Goal: Task Accomplishment & Management: Manage account settings

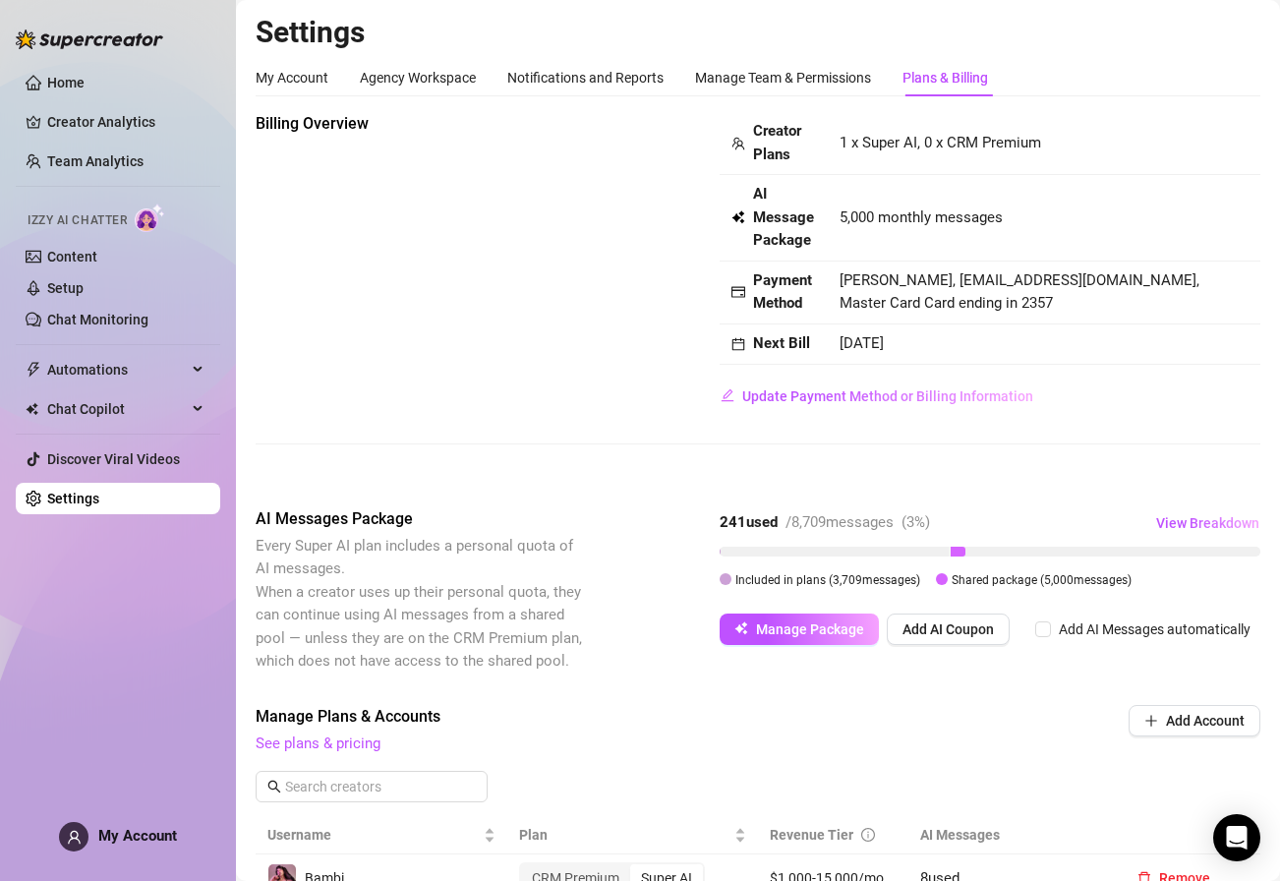
click at [917, 178] on td "5,000 monthly messages" at bounding box center [1044, 218] width 433 height 87
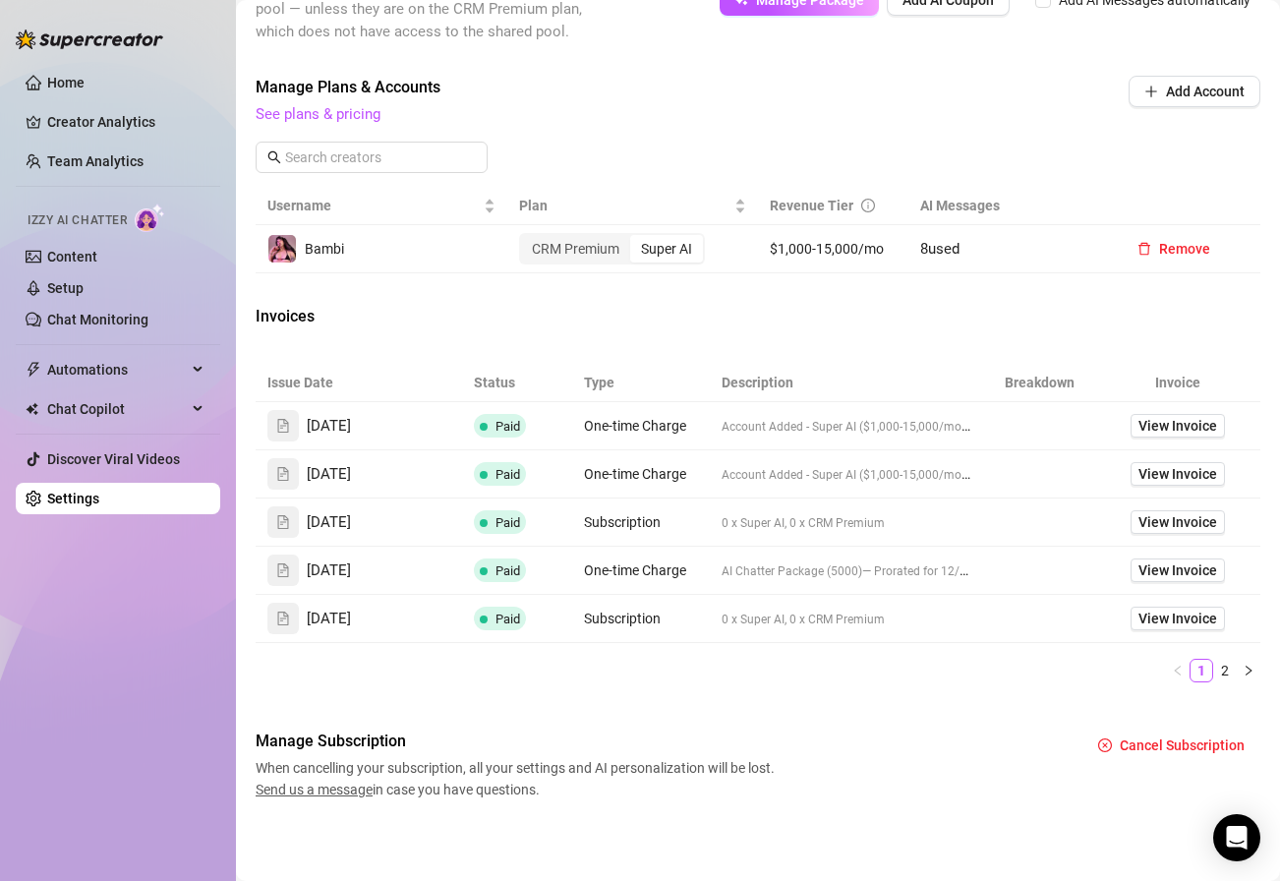
scroll to position [631, 0]
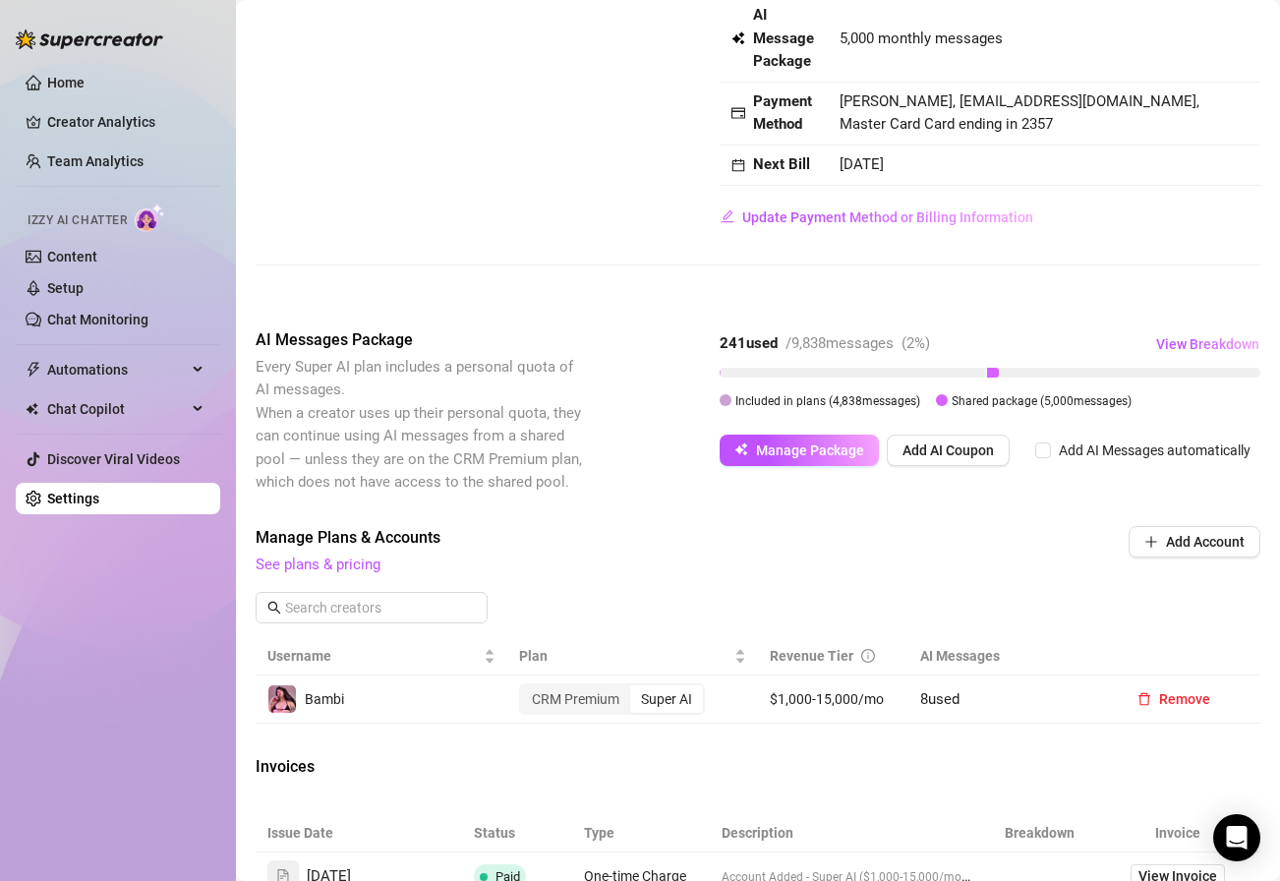
scroll to position [180, 0]
click at [838, 451] on span "Manage Package" at bounding box center [810, 450] width 108 height 16
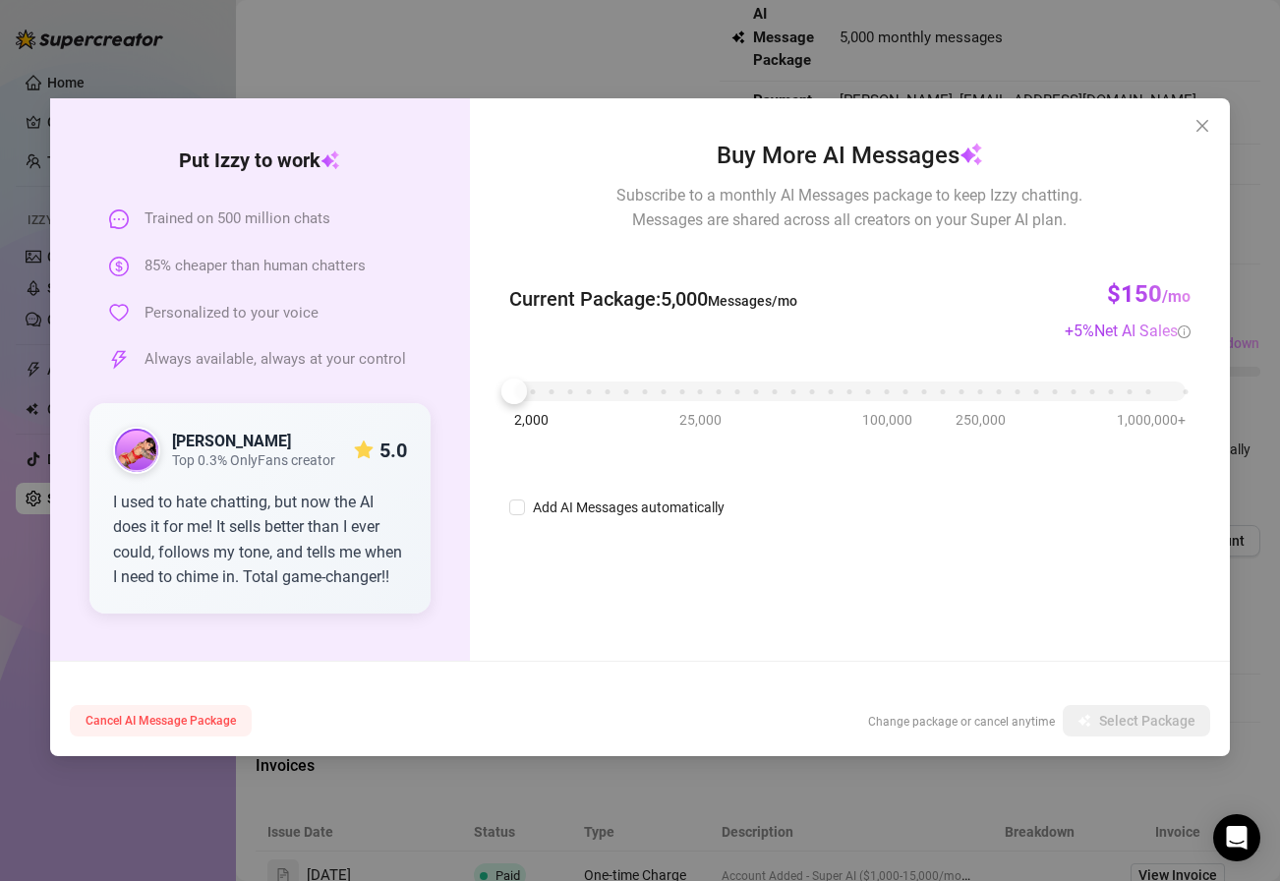
click at [146, 723] on span "Cancel AI Message Package" at bounding box center [161, 721] width 150 height 14
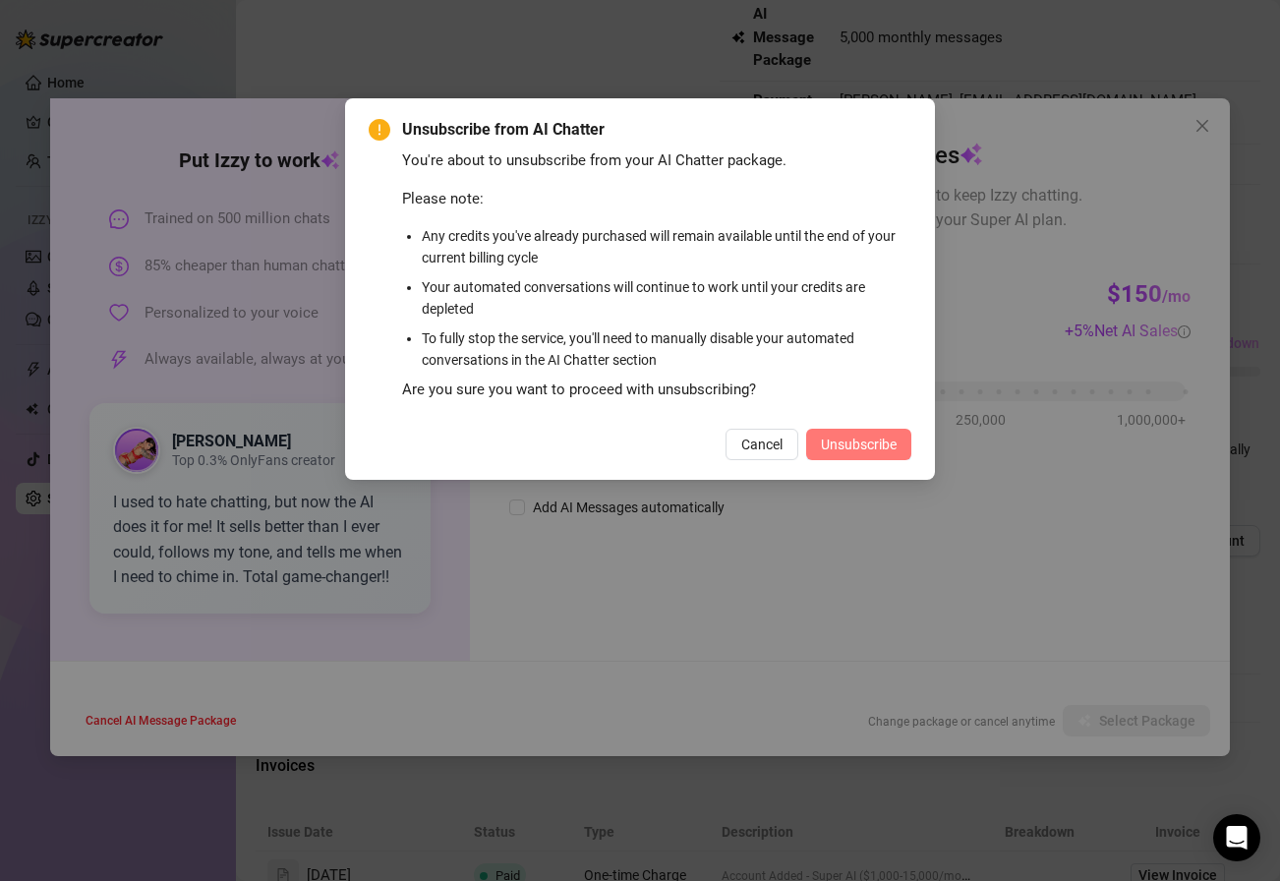
click at [846, 444] on span "Unsubscribe" at bounding box center [859, 445] width 76 height 16
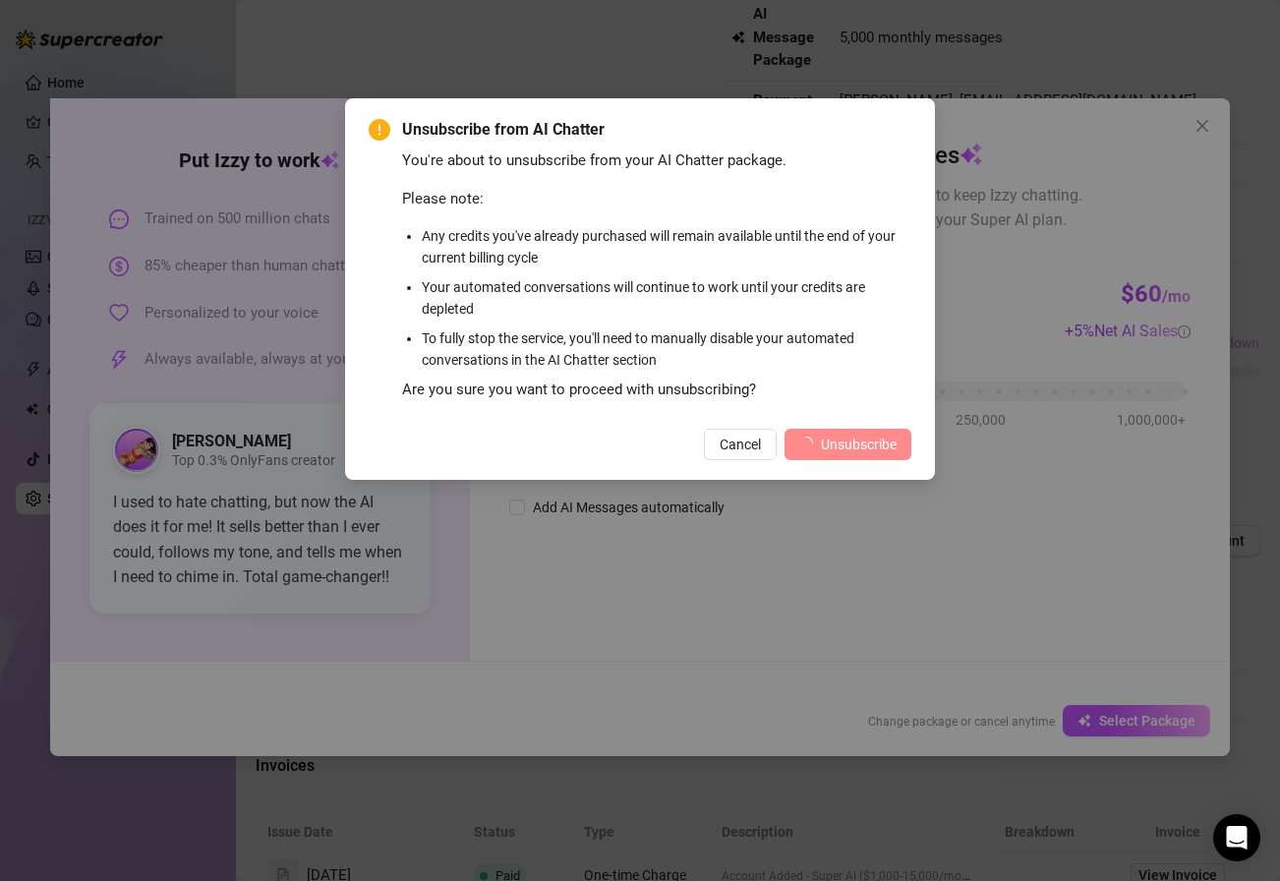
click at [903, 580] on div "Unsubscribe from AI Chatter You're about to unsubscribe from your AI Chatter pa…" at bounding box center [640, 440] width 1280 height 881
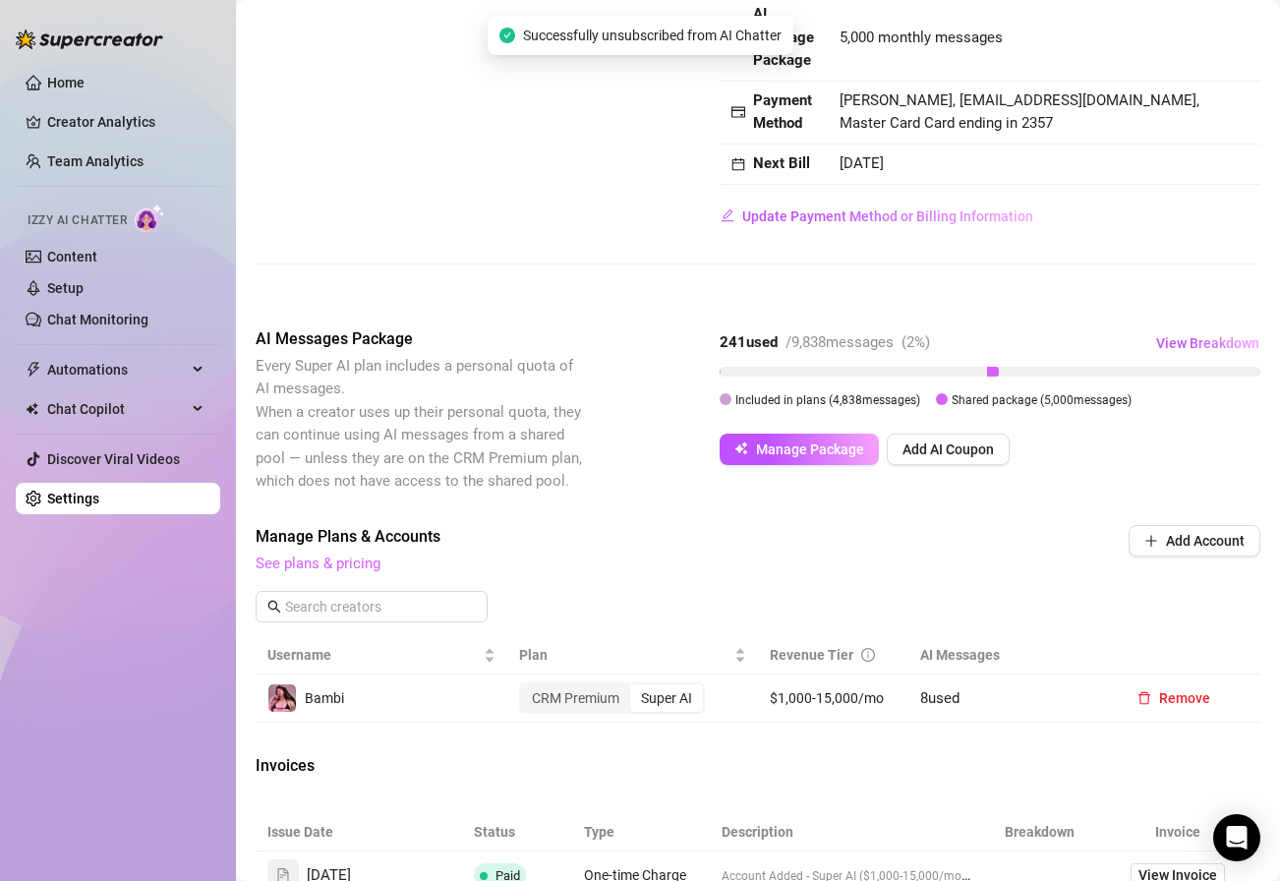
click at [335, 559] on link "See plans & pricing" at bounding box center [318, 564] width 125 height 18
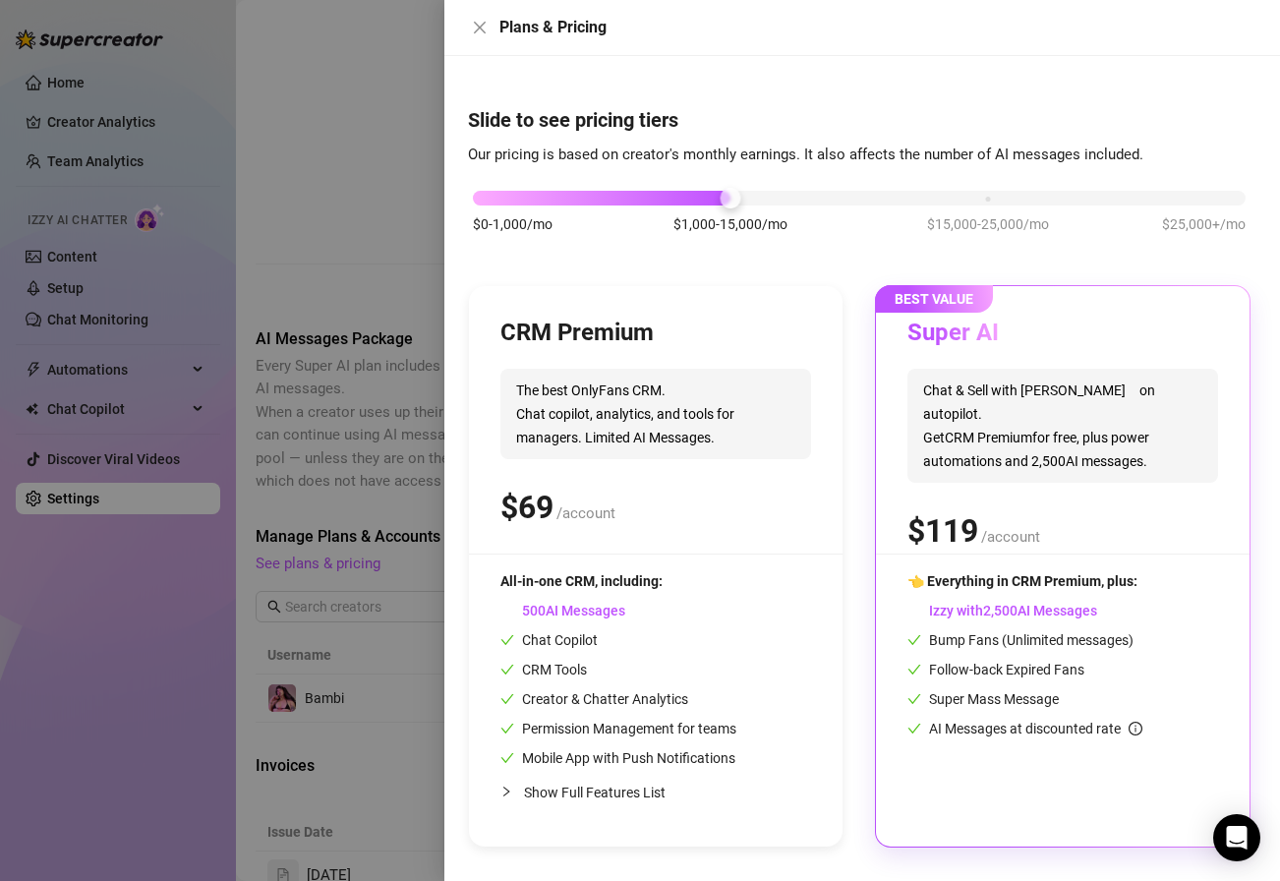
click at [726, 346] on div "CRM Premium" at bounding box center [656, 333] width 311 height 31
click at [482, 27] on icon "close" at bounding box center [480, 28] width 16 height 16
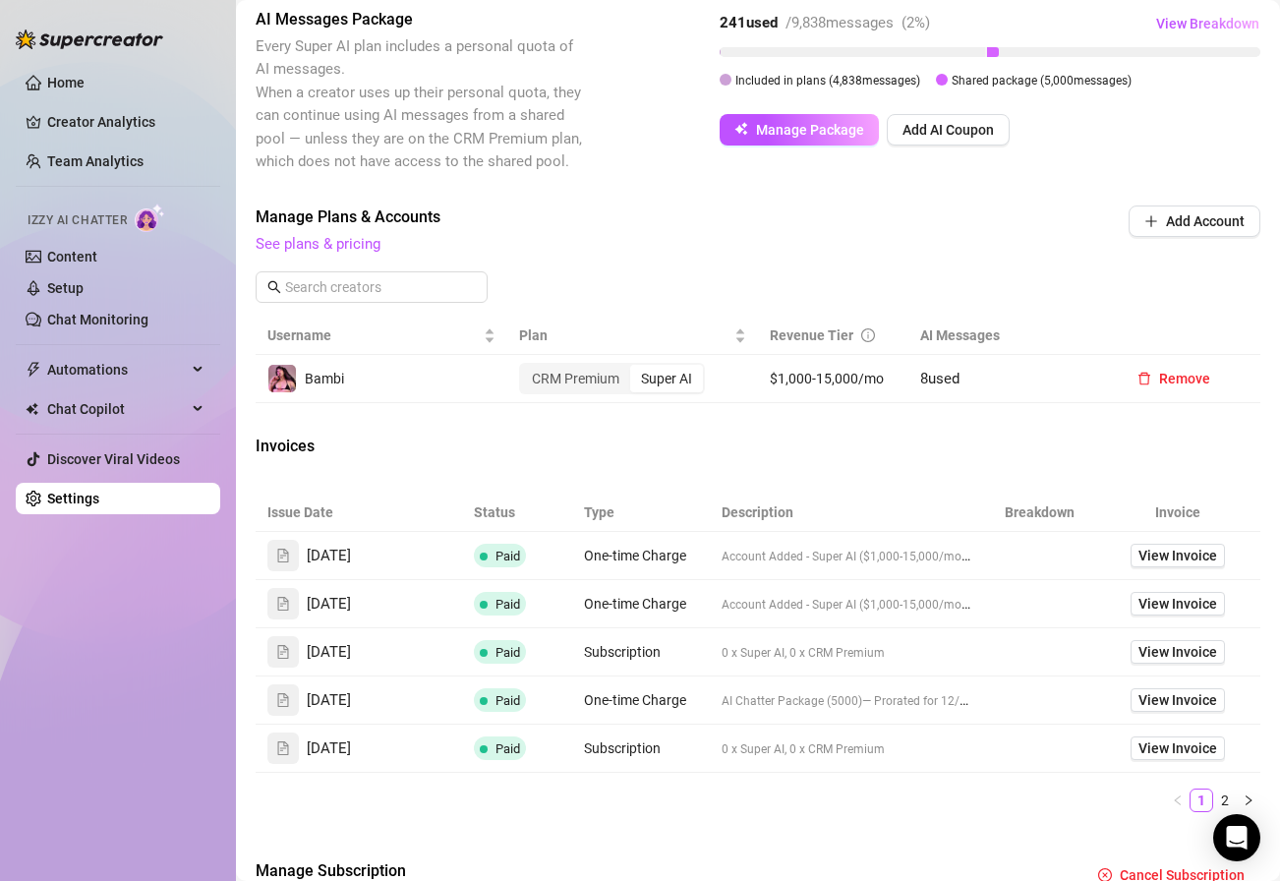
scroll to position [498, 0]
click at [1160, 605] on span "View Invoice" at bounding box center [1178, 606] width 79 height 22
click at [1155, 648] on span "View Invoice" at bounding box center [1178, 654] width 79 height 22
click at [1225, 838] on div "Open Intercom Messenger" at bounding box center [1237, 838] width 52 height 52
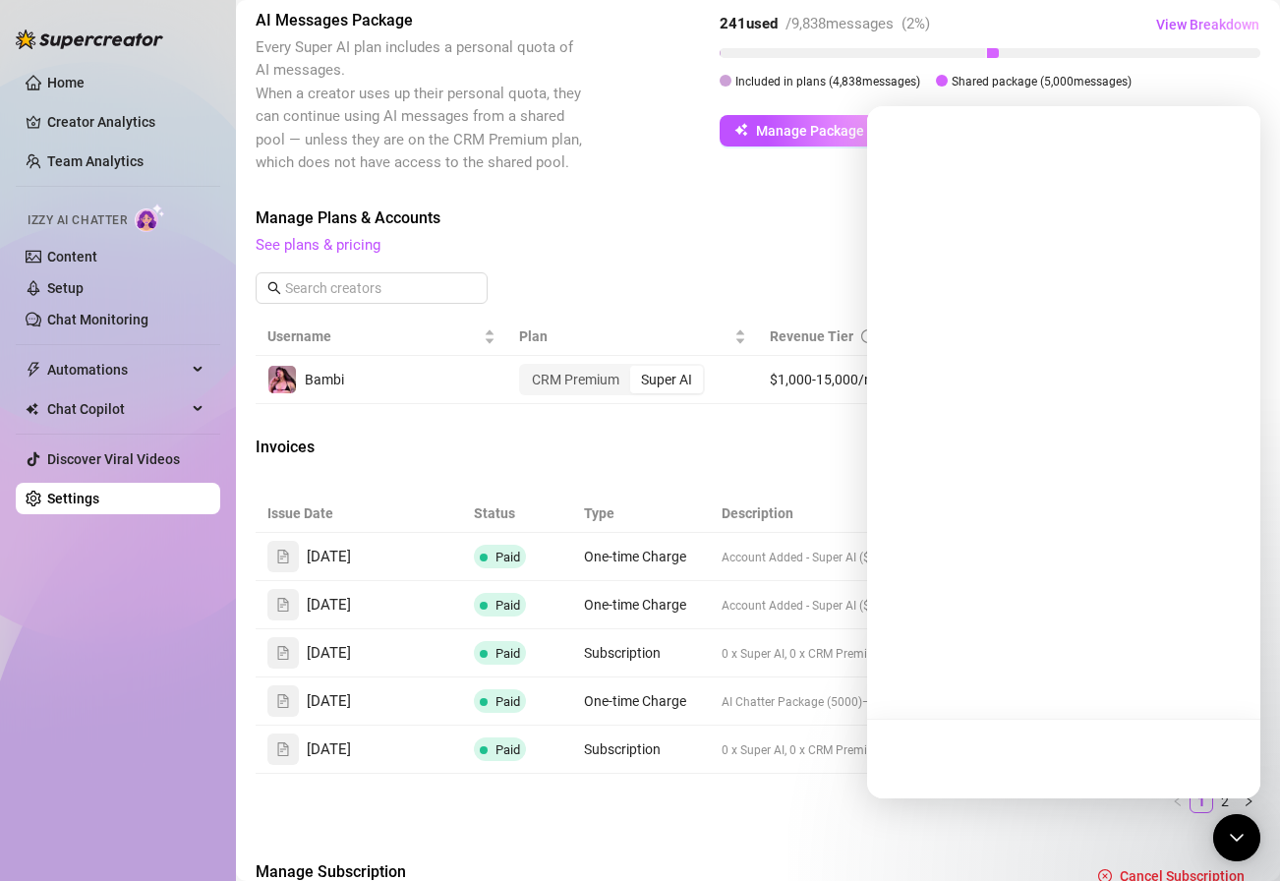
scroll to position [0, 0]
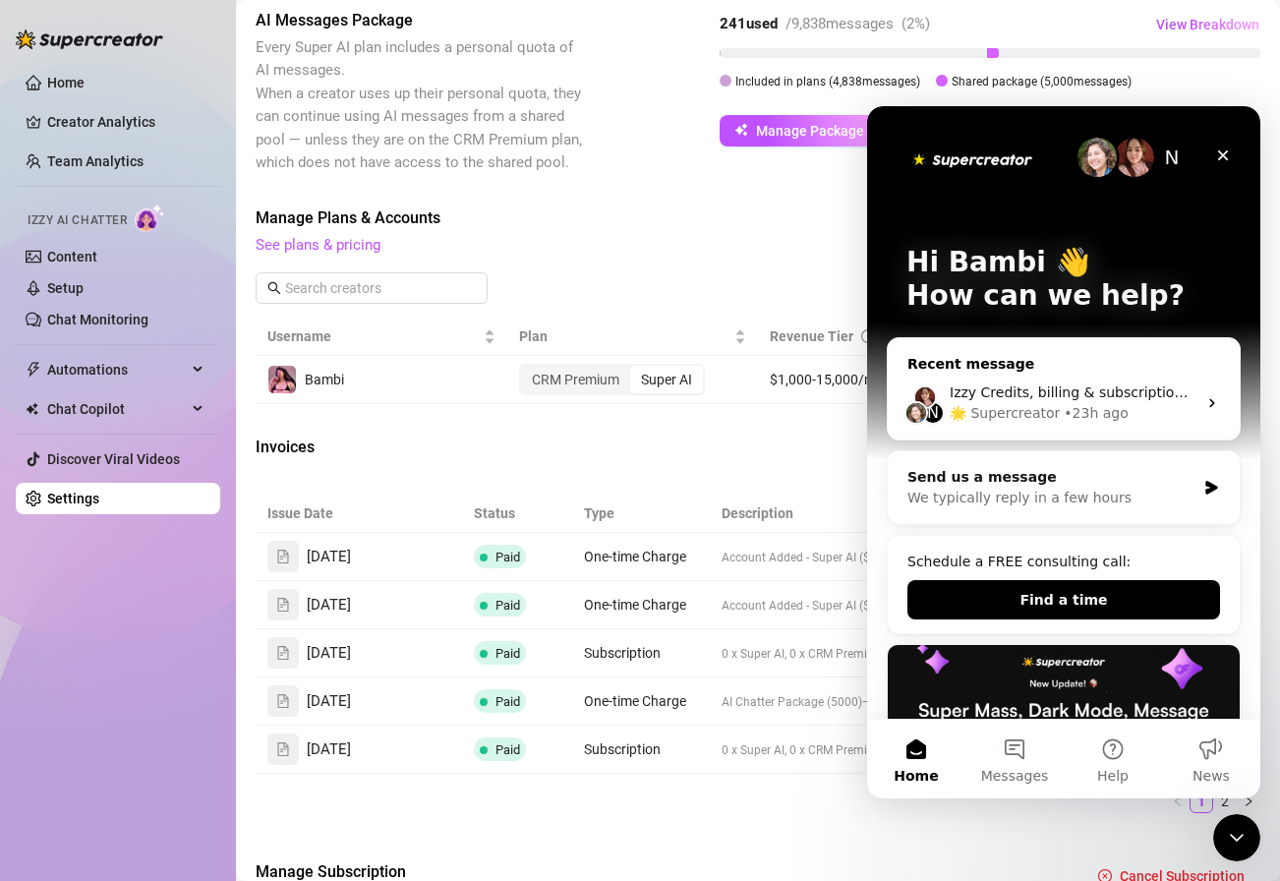
click at [1073, 407] on div "• 23h ago" at bounding box center [1096, 413] width 64 height 21
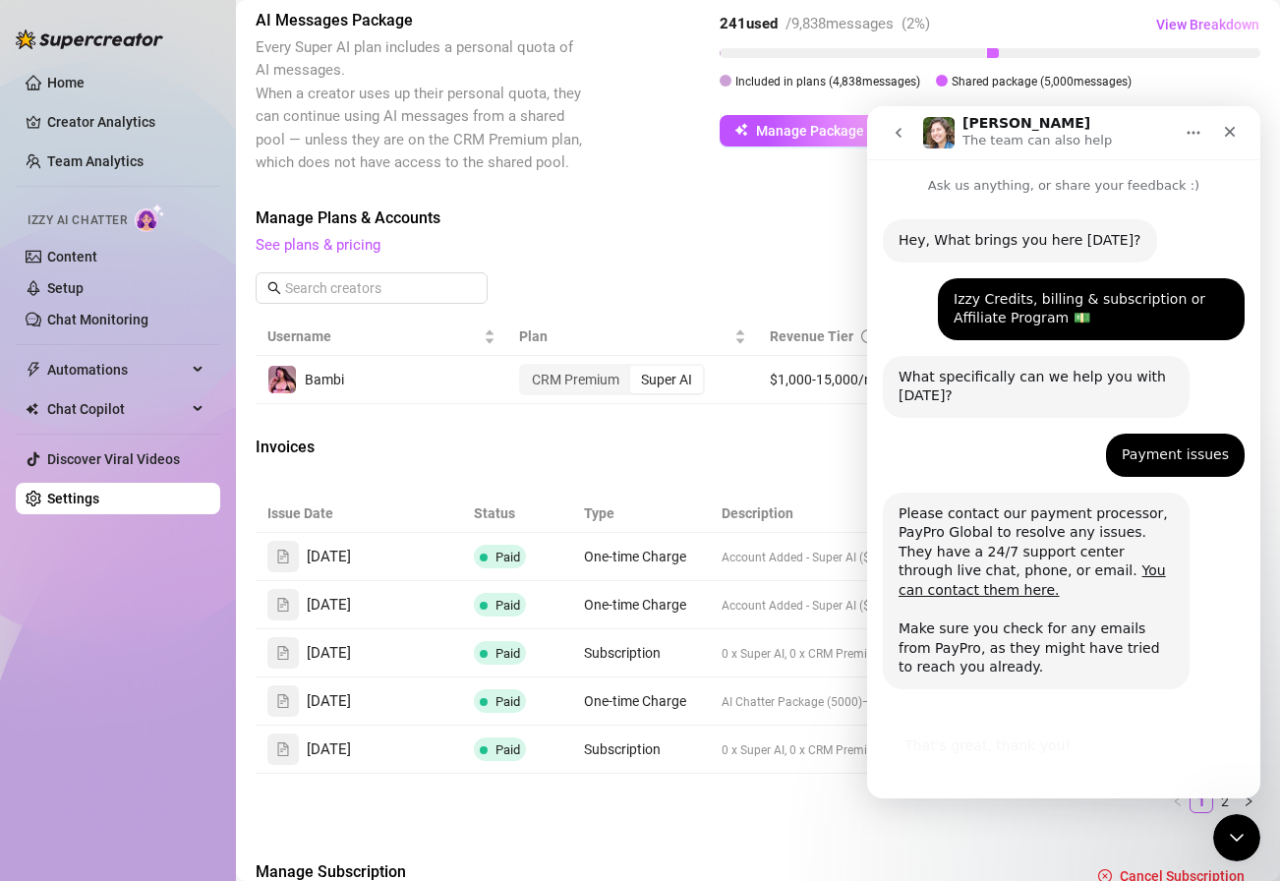
scroll to position [1, 0]
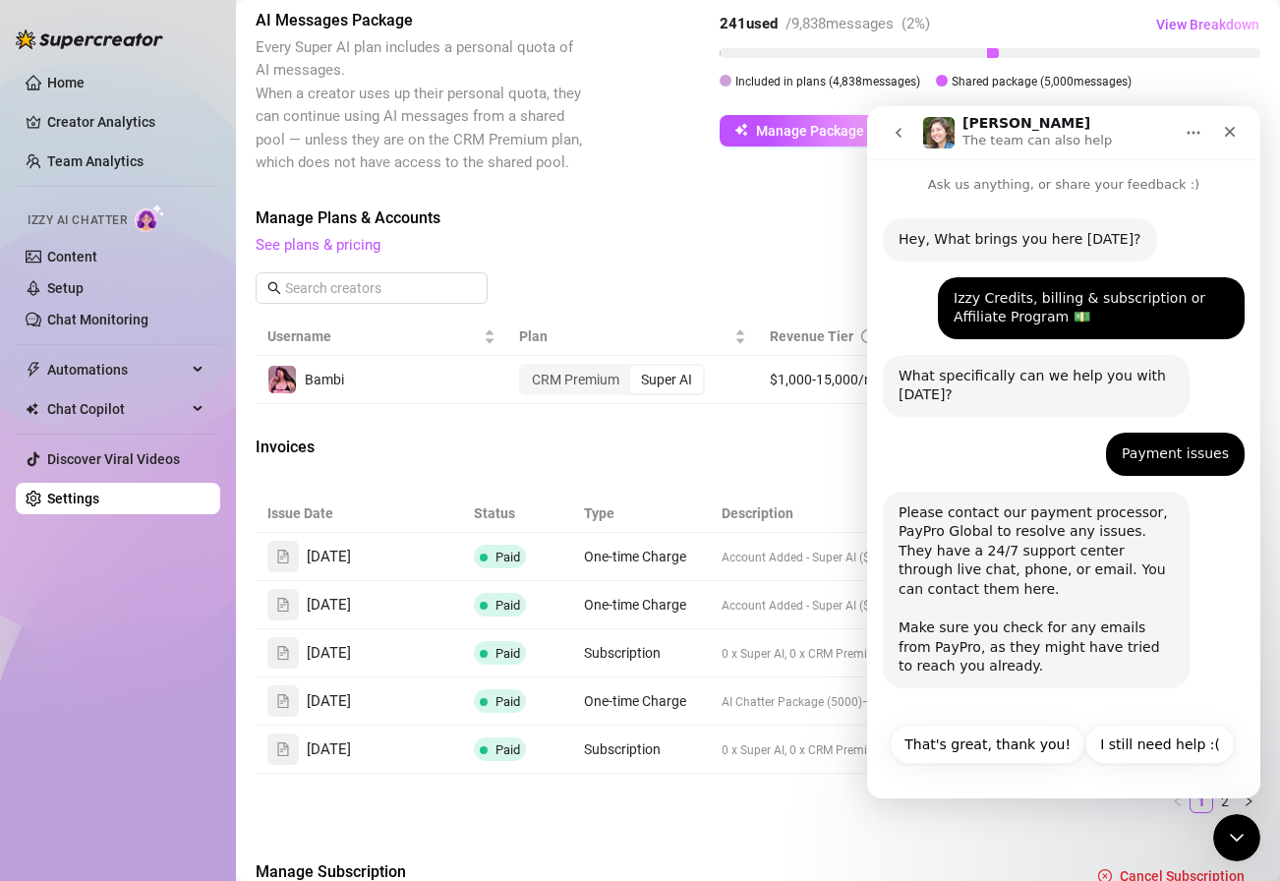
click at [1065, 567] on link "You can contact them here." at bounding box center [1032, 578] width 267 height 35
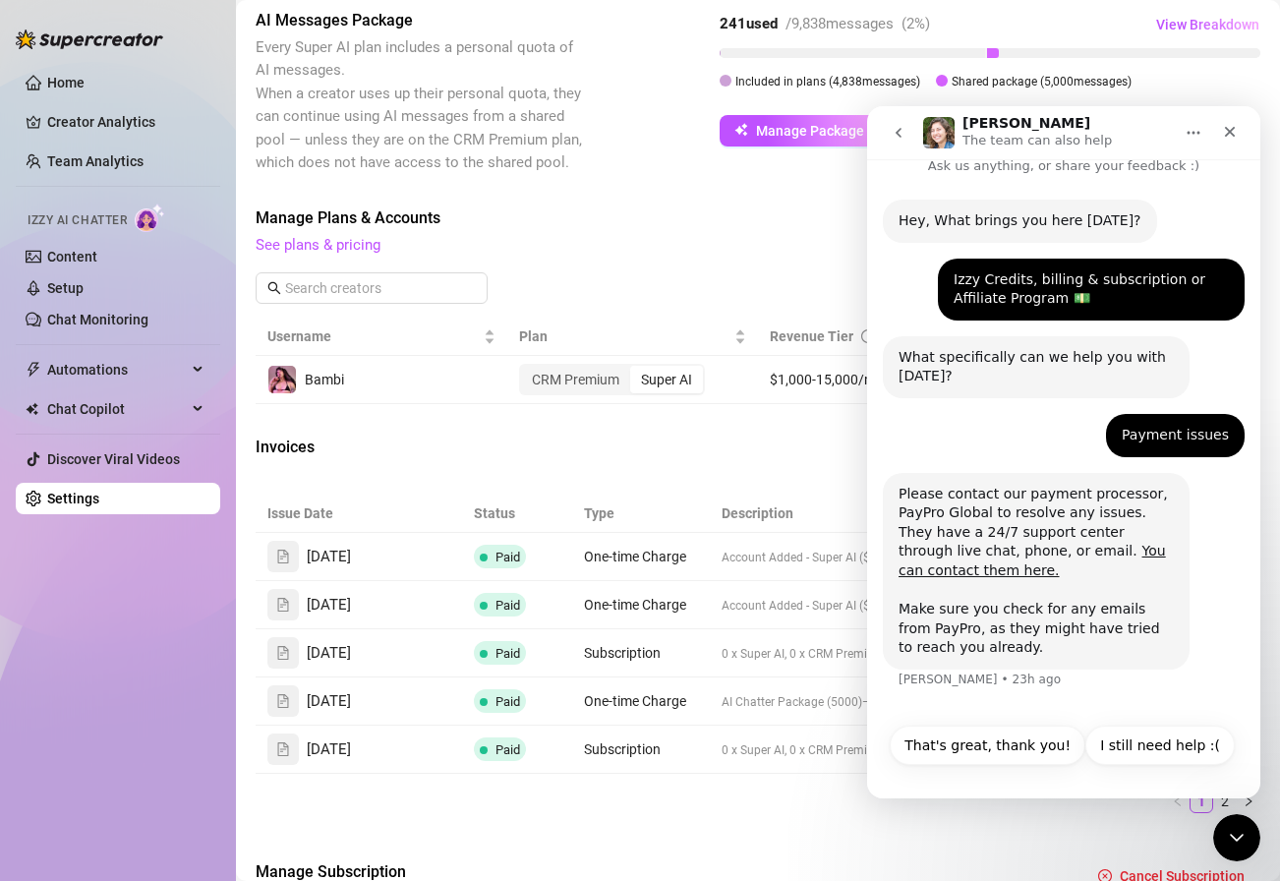
scroll to position [21, 0]
